Goal: Task Accomplishment & Management: Use online tool/utility

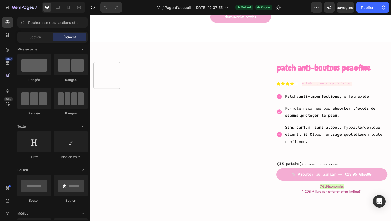
scroll to position [279, 0]
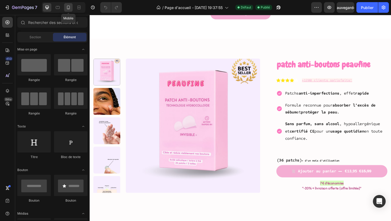
click at [67, 6] on icon at bounding box center [68, 8] width 3 height 4
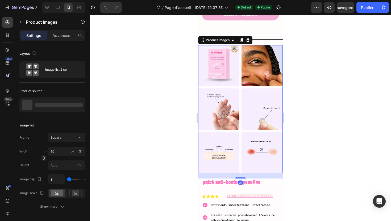
click at [278, 105] on img at bounding box center [261, 109] width 41 height 41
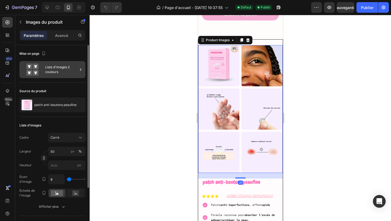
click at [67, 63] on div "Liste d'images 2 couleurs" at bounding box center [52, 69] width 66 height 17
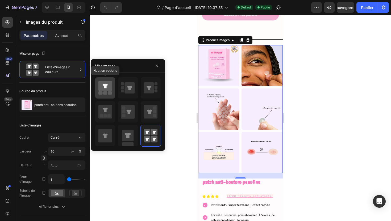
click at [100, 92] on rect at bounding box center [100, 93] width 4 height 3
type input "100"
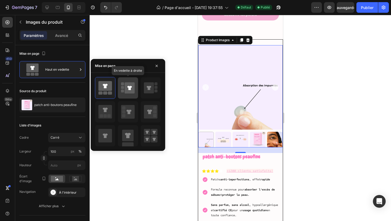
click at [130, 92] on icon at bounding box center [130, 87] width 10 height 11
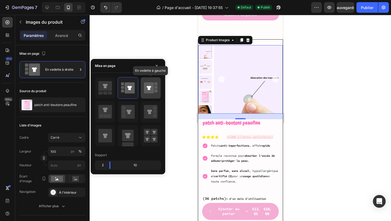
click at [152, 94] on icon at bounding box center [151, 88] width 14 height 15
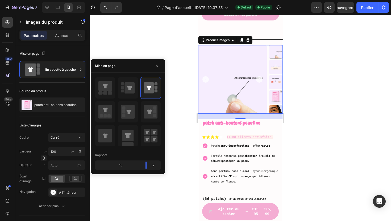
click at [275, 107] on img at bounding box center [276, 112] width 14 height 14
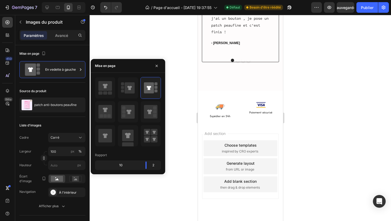
scroll to position [1027, 0]
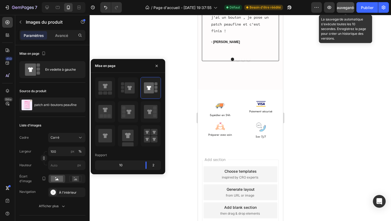
click at [341, 8] on font "Sauvegarder" at bounding box center [346, 7] width 23 height 5
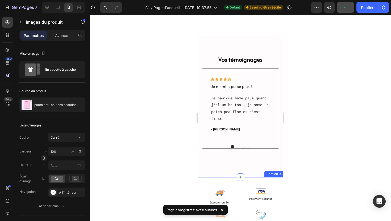
scroll to position [825, 0]
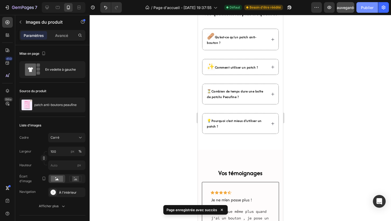
click at [364, 12] on button "Publier" at bounding box center [368, 7] width 22 height 11
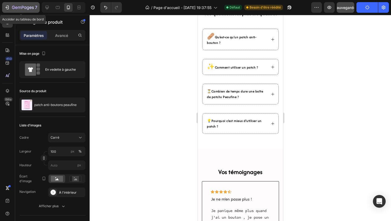
click at [8, 8] on icon "button" at bounding box center [7, 7] width 5 height 5
